Goal: Contribute content: Add original content to the website for others to see

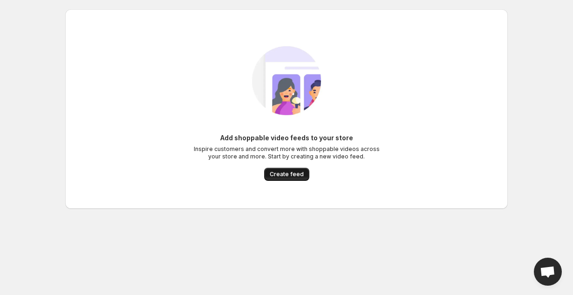
click at [292, 172] on span "Create feed" at bounding box center [287, 174] width 34 height 7
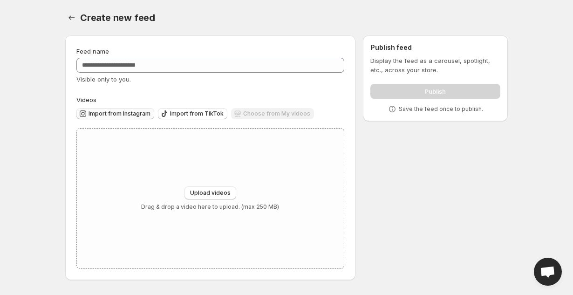
click at [120, 114] on span "Import from Instagram" at bounding box center [120, 113] width 62 height 7
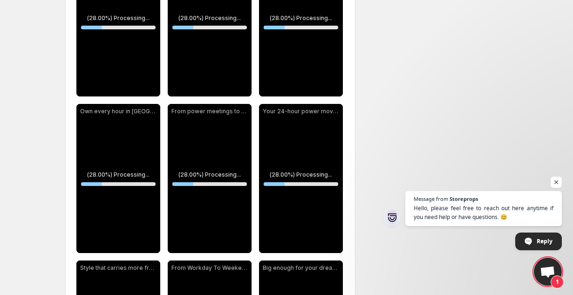
scroll to position [199, 0]
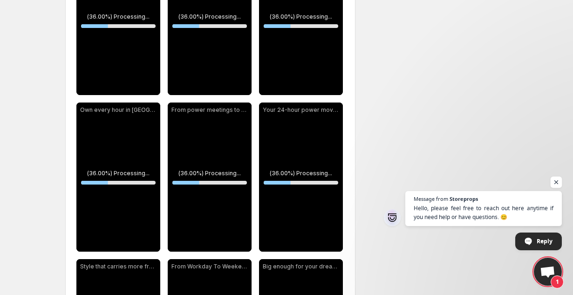
click at [559, 183] on span "Open chat" at bounding box center [557, 183] width 12 height 12
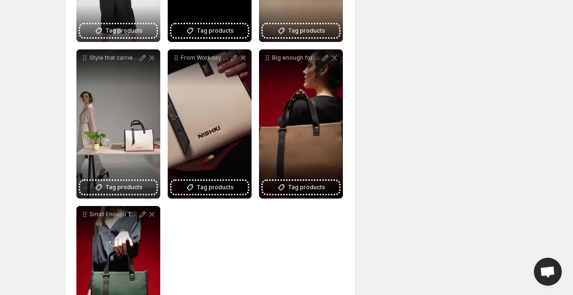
scroll to position [491, 0]
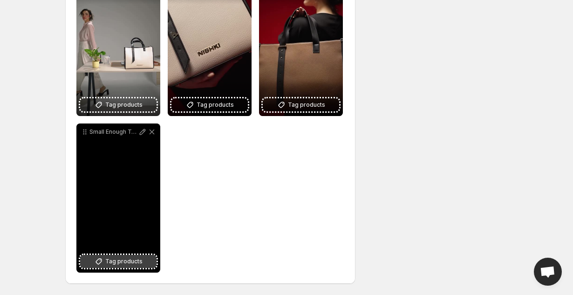
click at [120, 261] on span "Tag products" at bounding box center [123, 261] width 37 height 9
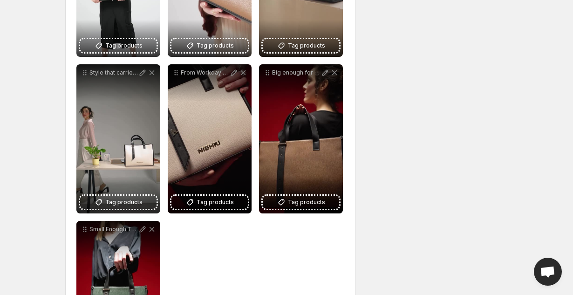
scroll to position [392, 0]
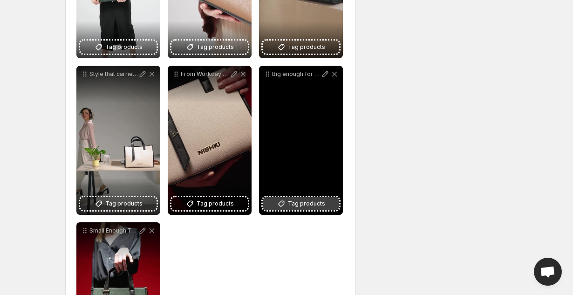
click at [311, 203] on span "Tag products" at bounding box center [306, 203] width 37 height 9
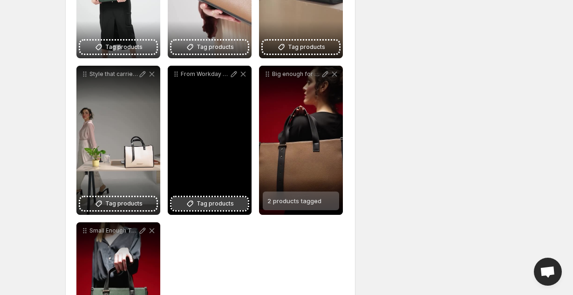
click at [207, 200] on span "Tag products" at bounding box center [215, 203] width 37 height 9
click at [214, 202] on span "Tag products" at bounding box center [215, 203] width 37 height 9
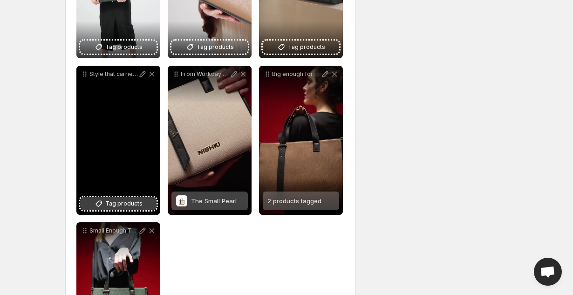
click at [120, 204] on span "Tag products" at bounding box center [123, 203] width 37 height 9
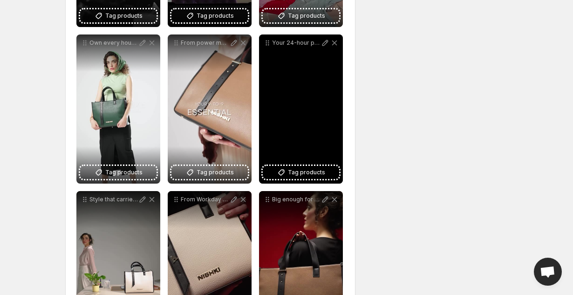
scroll to position [247, 0]
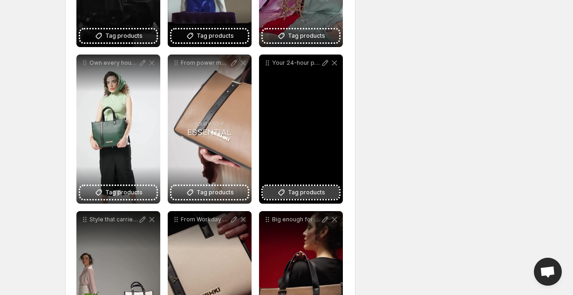
click at [304, 192] on span "Tag products" at bounding box center [306, 192] width 37 height 9
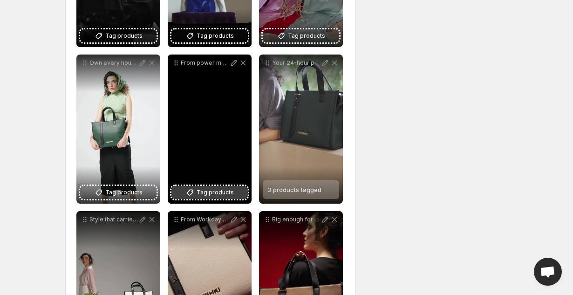
click at [206, 193] on span "Tag products" at bounding box center [215, 192] width 37 height 9
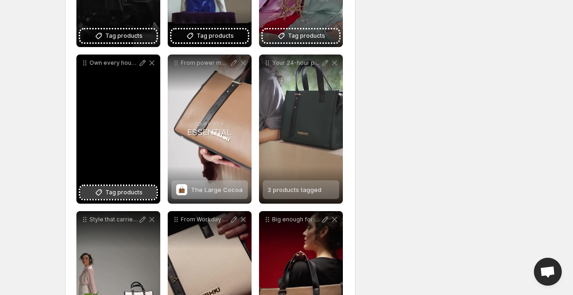
click at [107, 187] on button "Tag products" at bounding box center [118, 192] width 76 height 13
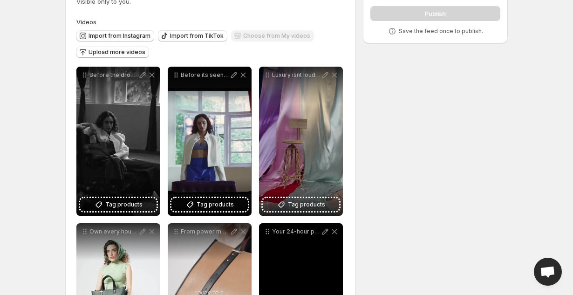
scroll to position [77, 0]
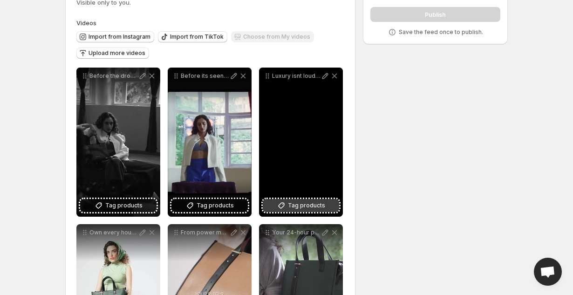
click at [300, 203] on span "Tag products" at bounding box center [306, 205] width 37 height 9
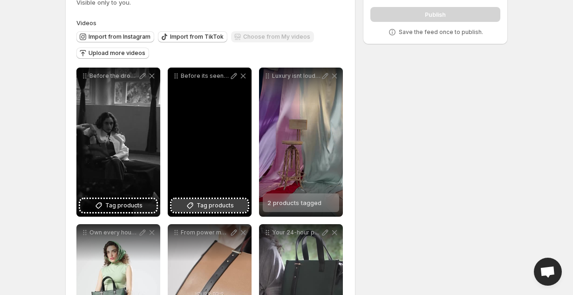
click at [211, 203] on span "Tag products" at bounding box center [215, 205] width 37 height 9
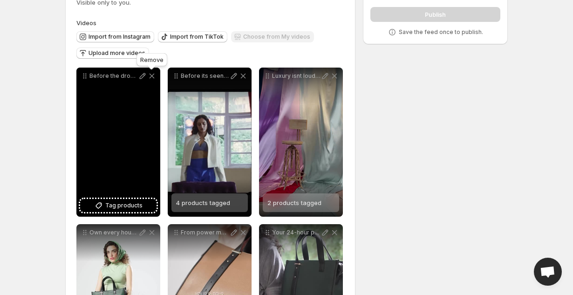
click at [152, 76] on icon at bounding box center [151, 75] width 9 height 9
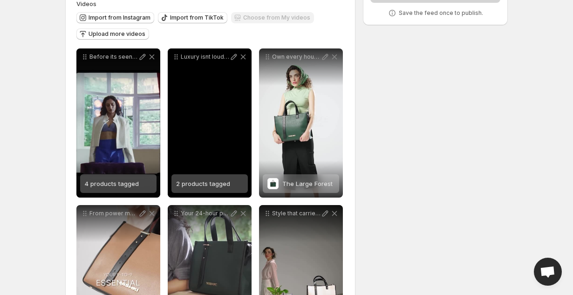
scroll to position [94, 0]
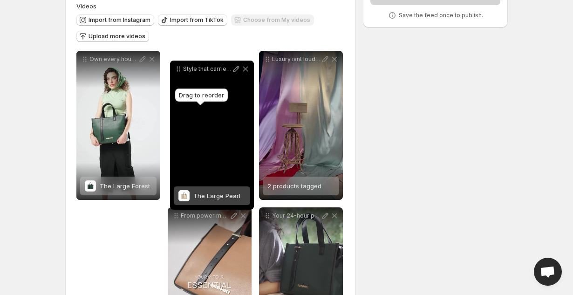
drag, startPoint x: 269, startPoint y: 217, endPoint x: 180, endPoint y: 70, distance: 171.8
click at [180, 70] on icon at bounding box center [178, 68] width 9 height 9
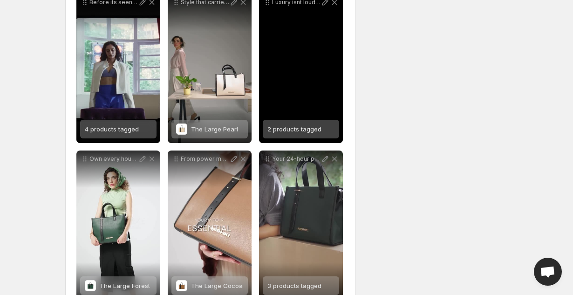
scroll to position [128, 0]
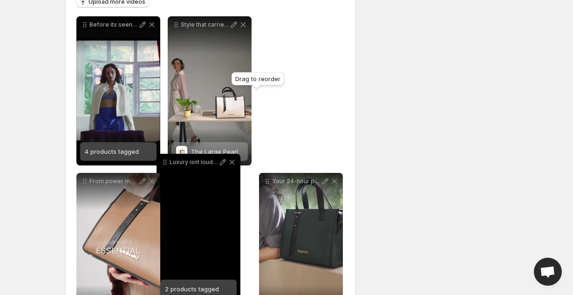
drag, startPoint x: 270, startPoint y: 23, endPoint x: 168, endPoint y: 161, distance: 171.7
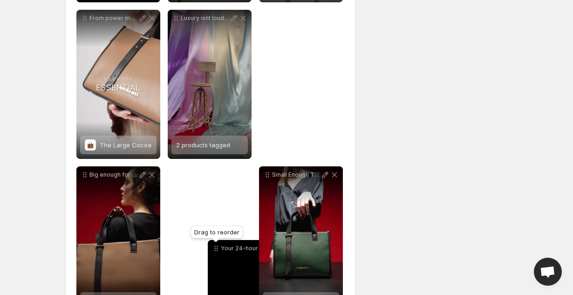
scroll to position [292, 0]
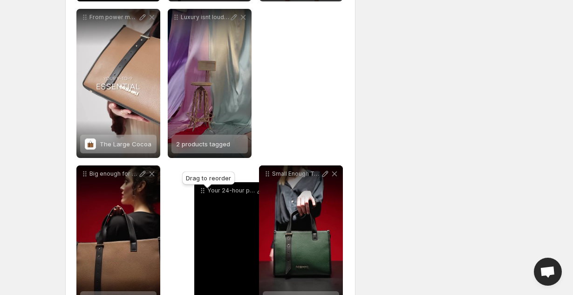
drag, startPoint x: 269, startPoint y: 78, endPoint x: 204, endPoint y: 189, distance: 128.5
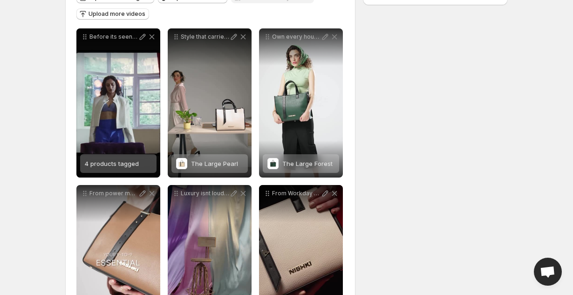
scroll to position [0, 0]
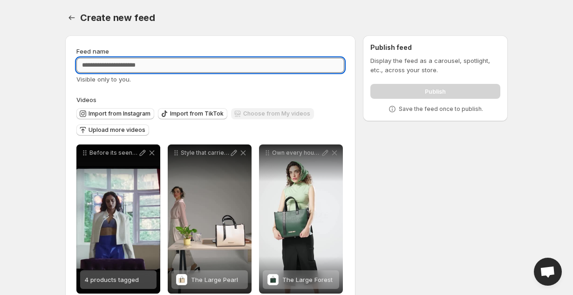
click at [203, 62] on input "Feed name" at bounding box center [210, 65] width 268 height 15
type input "****"
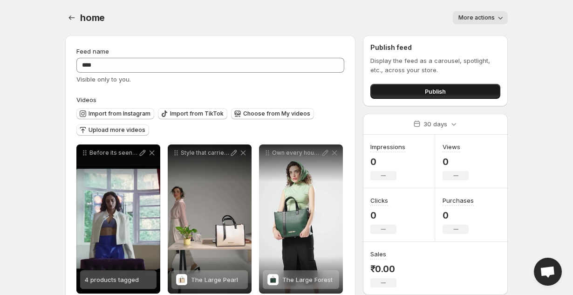
click at [399, 97] on button "Publish" at bounding box center [436, 91] width 130 height 15
click at [409, 89] on button "Publish" at bounding box center [436, 91] width 130 height 15
click at [187, 25] on div "home. This page is ready home More actions More actions More actions" at bounding box center [286, 17] width 443 height 35
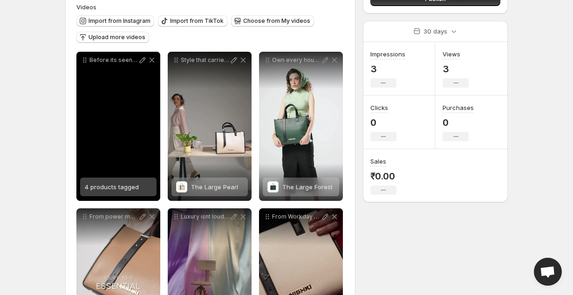
scroll to position [21, 0]
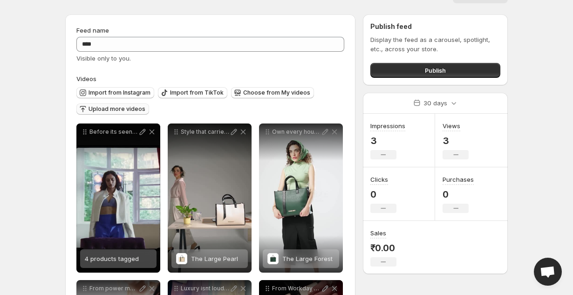
click at [105, 107] on span "Upload more videos" at bounding box center [117, 108] width 57 height 7
